Goal: Obtain resource: Obtain resource

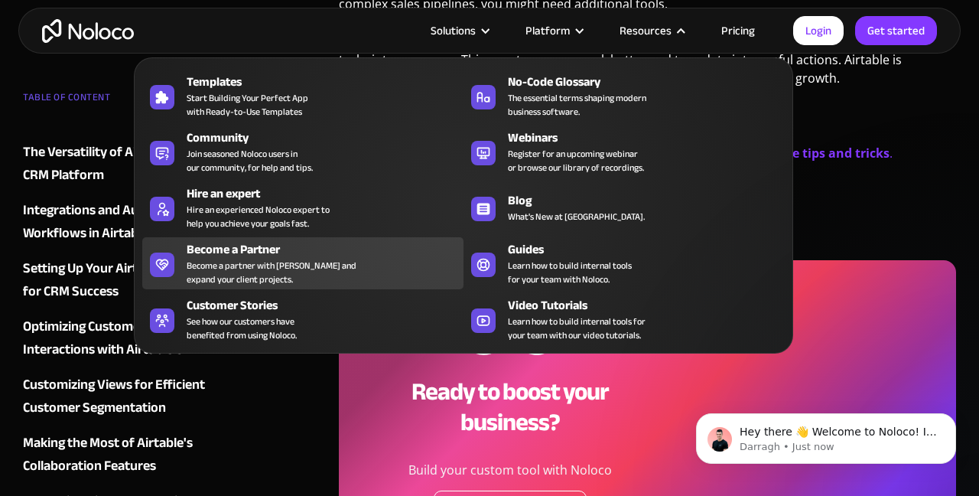
scroll to position [7555, 0]
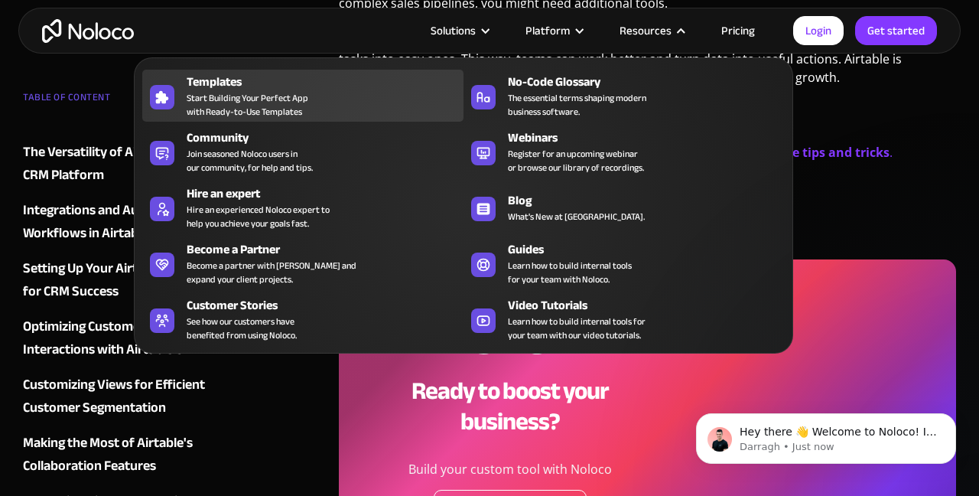
click at [227, 93] on span "Start Building Your Perfect App with Ready-to-Use Templates" at bounding box center [248, 105] width 122 height 28
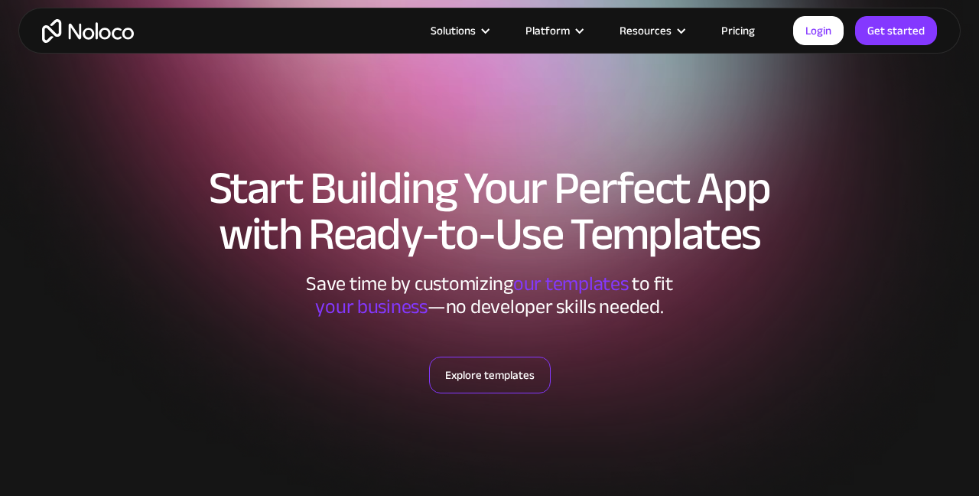
click at [478, 376] on link "Explore templates" at bounding box center [490, 374] width 122 height 37
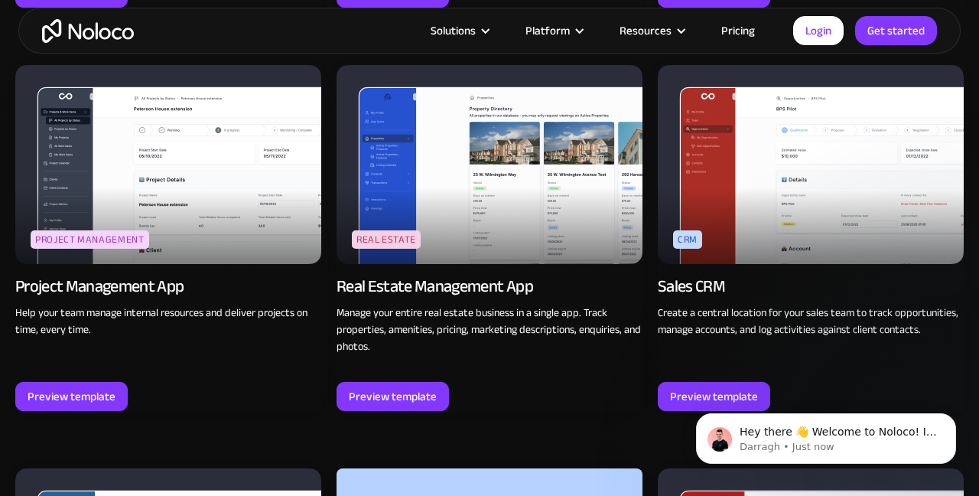
scroll to position [2694, 0]
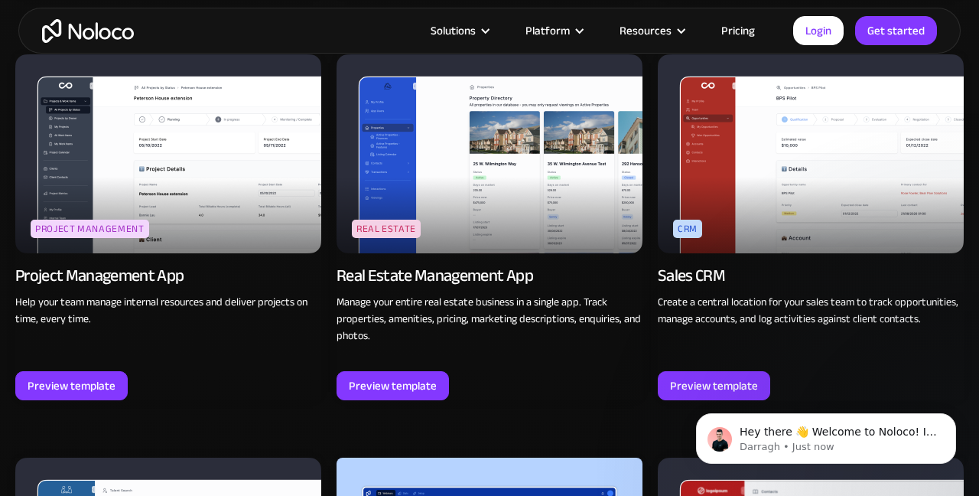
click at [783, 206] on img at bounding box center [811, 153] width 306 height 199
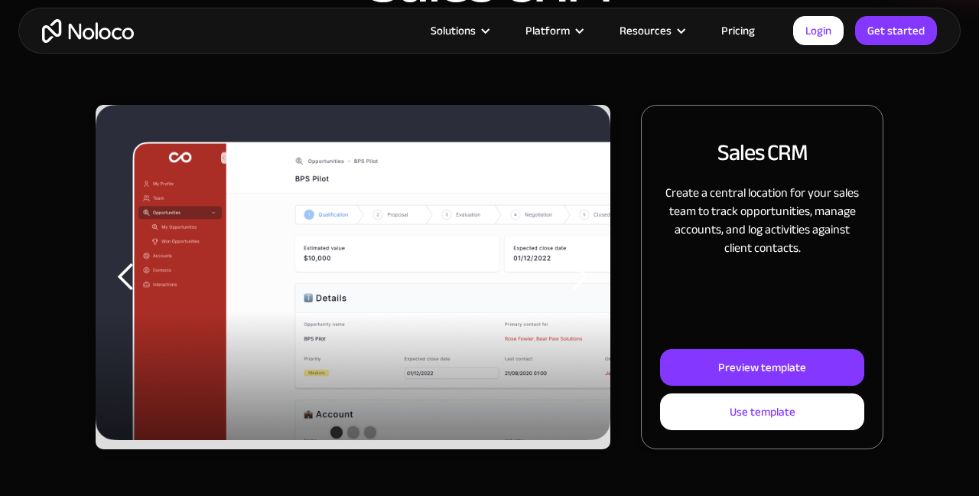
scroll to position [159, 0]
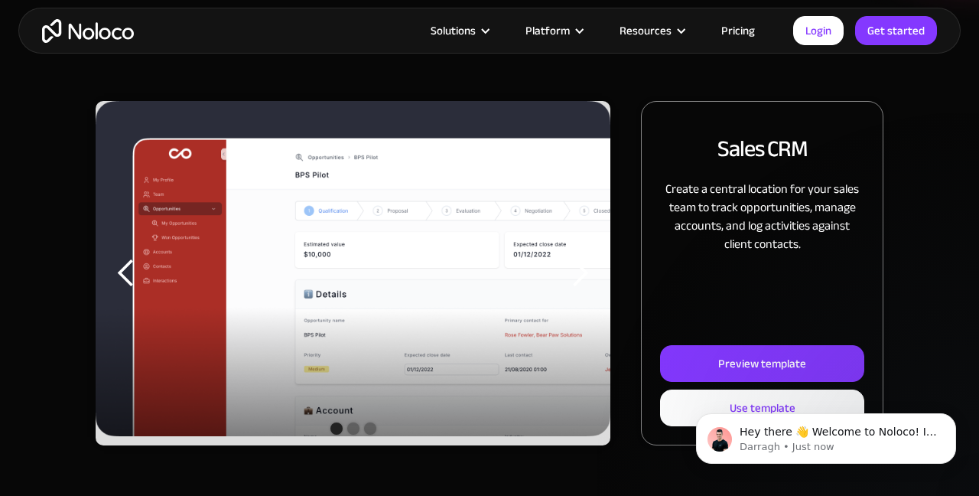
click at [372, 237] on img "1 of 3" at bounding box center [353, 268] width 515 height 335
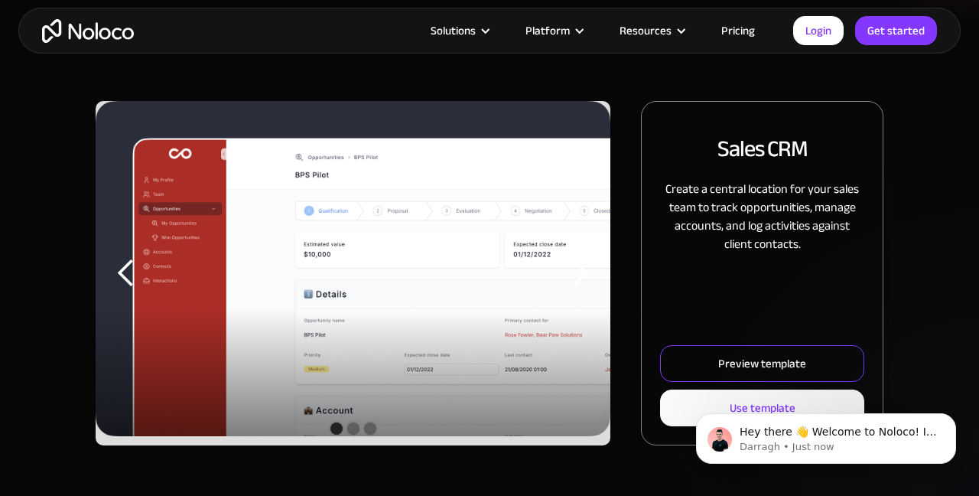
click at [771, 362] on div "Preview template" at bounding box center [762, 363] width 88 height 20
